Goal: Find specific page/section: Find specific page/section

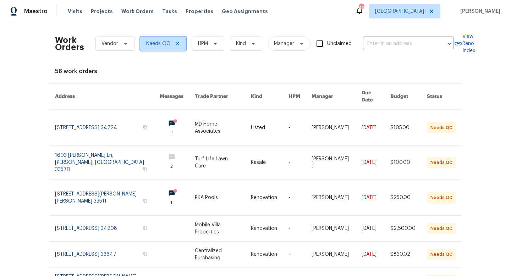
click at [178, 43] on icon at bounding box center [178, 44] width 6 height 6
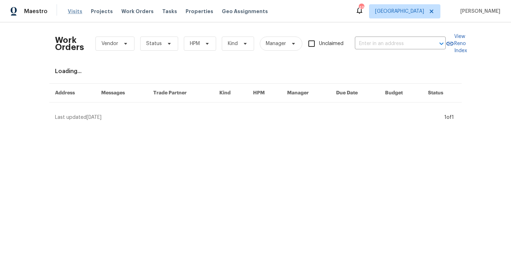
click at [73, 11] on span "Visits" at bounding box center [75, 11] width 15 height 7
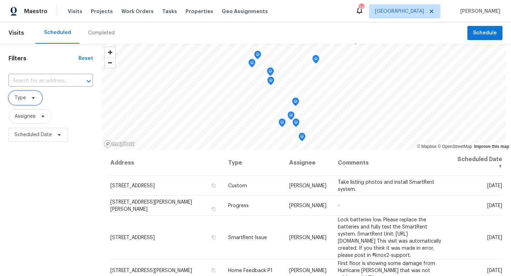
click at [33, 98] on icon at bounding box center [33, 98] width 3 height 2
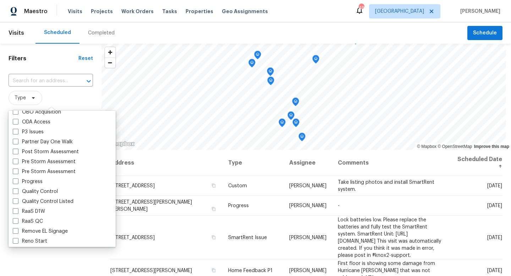
scroll to position [603, 0]
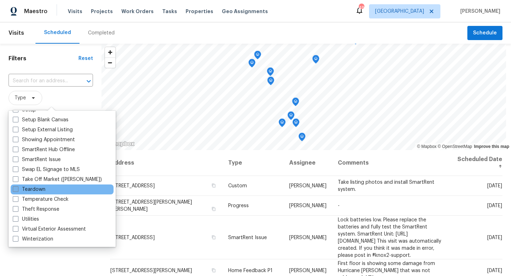
click at [17, 189] on span at bounding box center [16, 189] width 6 height 6
click at [17, 189] on input "Teardown" at bounding box center [15, 188] width 5 height 5
checkbox input "true"
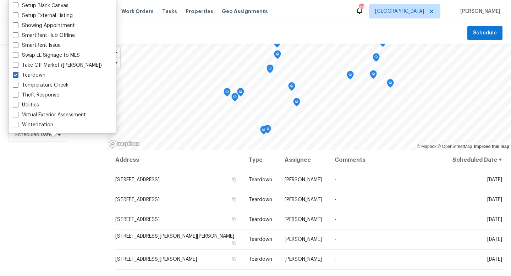
click at [38, 183] on div "Filters Reset ​ Teardown Assignee Scheduled Date" at bounding box center [53, 207] width 106 height 327
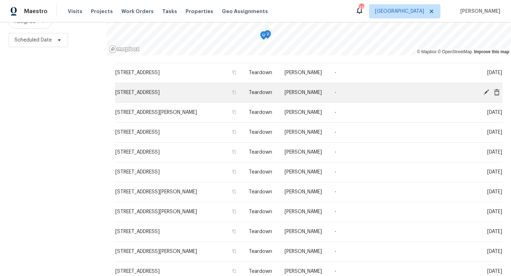
scroll to position [215, 0]
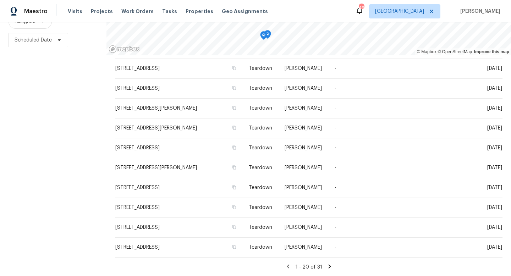
click at [328, 266] on icon at bounding box center [329, 266] width 6 height 6
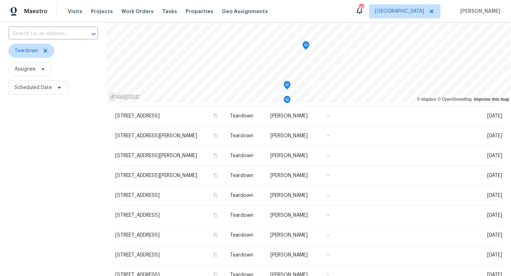
scroll to position [95, 0]
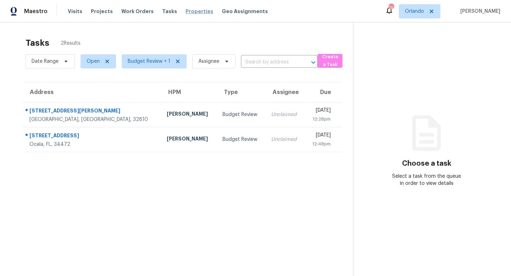
click at [196, 11] on span "Properties" at bounding box center [200, 11] width 28 height 7
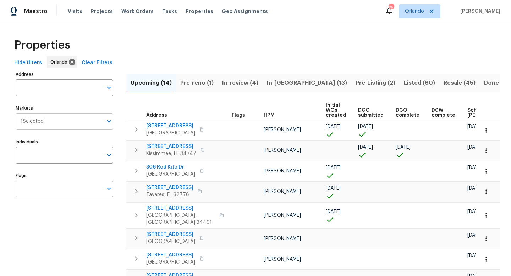
click at [111, 122] on icon "Open" at bounding box center [109, 121] width 9 height 9
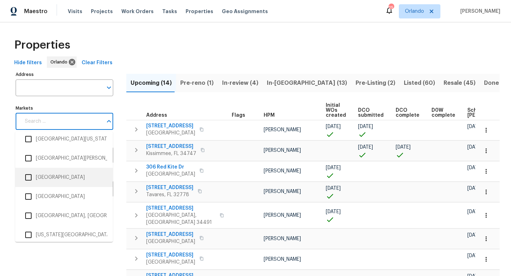
scroll to position [1448, 0]
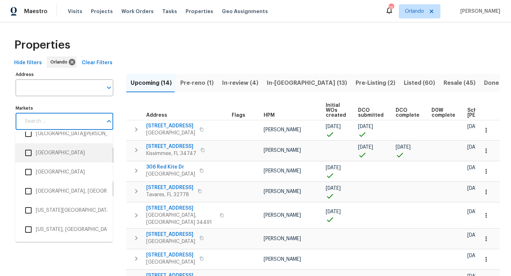
click at [28, 155] on input "checkbox" at bounding box center [28, 152] width 15 height 15
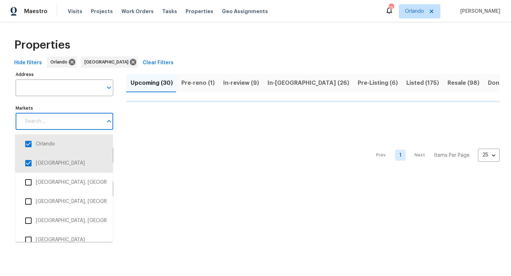
click at [64, 121] on input "Markets" at bounding box center [62, 121] width 82 height 17
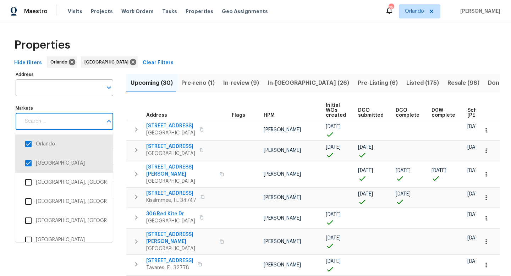
click at [64, 121] on input "Markets" at bounding box center [62, 121] width 82 height 17
click at [31, 144] on input "checkbox" at bounding box center [28, 144] width 15 height 15
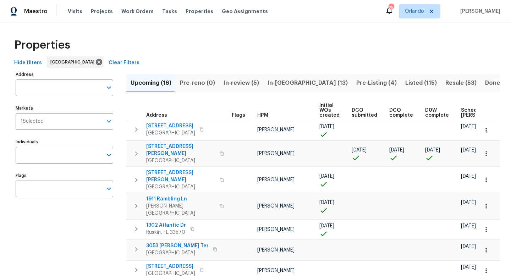
click at [445, 82] on span "Resale (53)" at bounding box center [460, 83] width 31 height 10
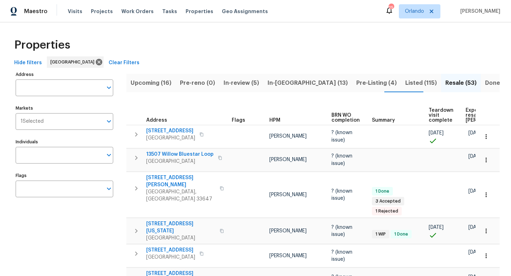
click at [405, 82] on span "Listed (115)" at bounding box center [421, 83] width 32 height 10
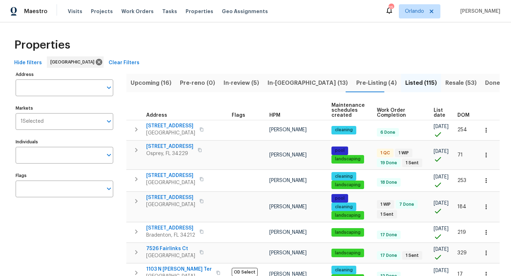
click at [438, 114] on span "List date" at bounding box center [440, 113] width 12 height 10
